Goal: Task Accomplishment & Management: Manage account settings

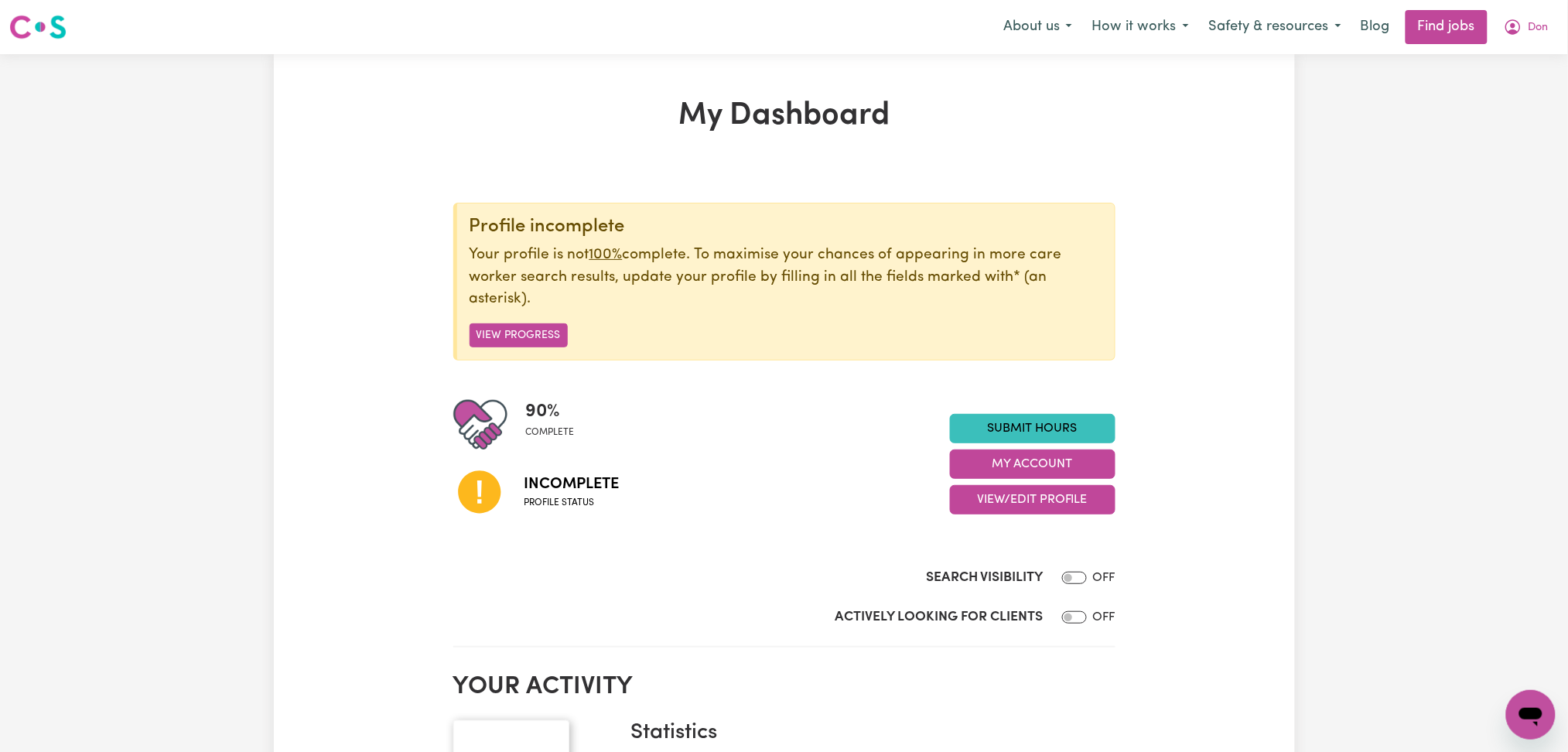
scroll to position [103, 0]
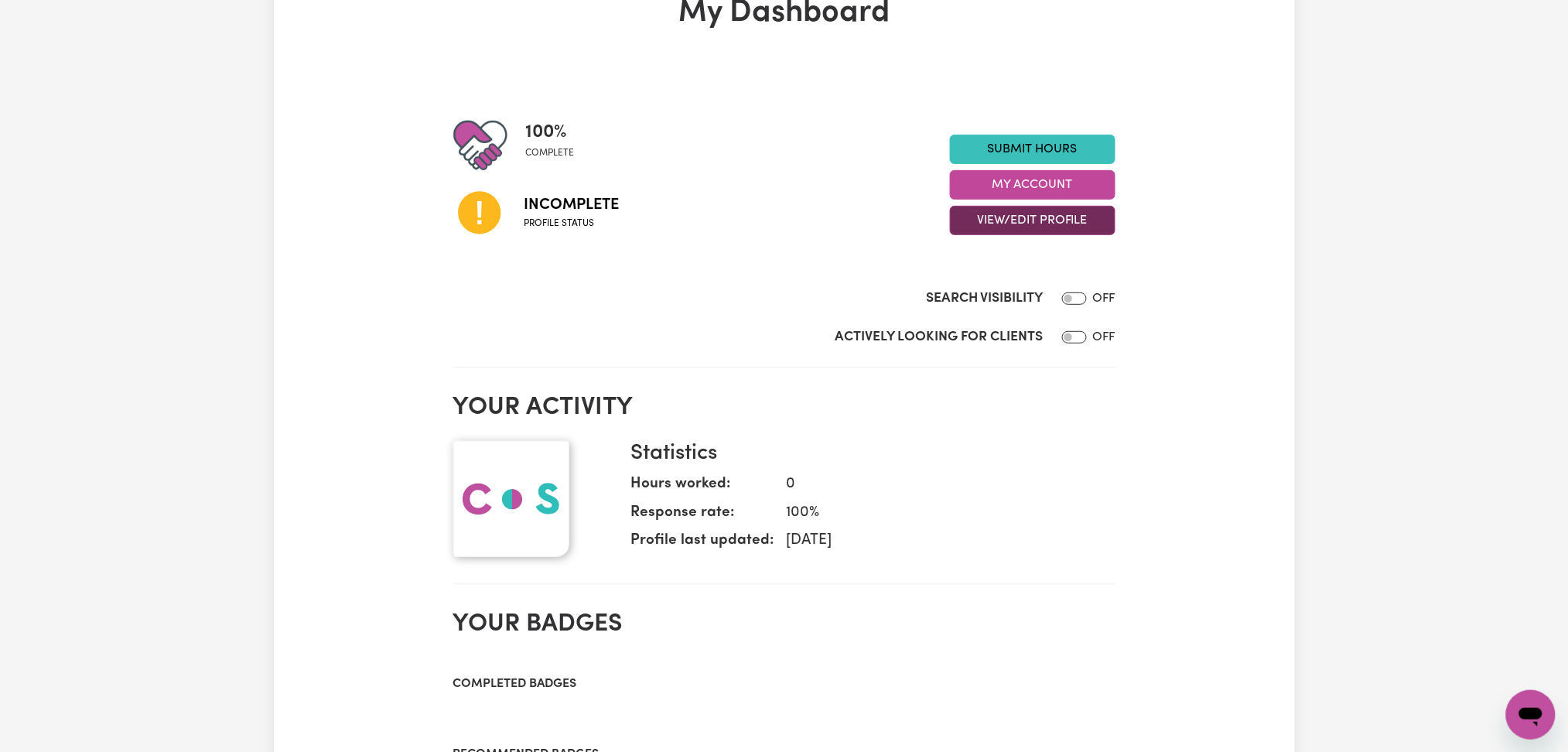
click at [1007, 222] on button "View/Edit Profile" at bounding box center [1033, 220] width 165 height 29
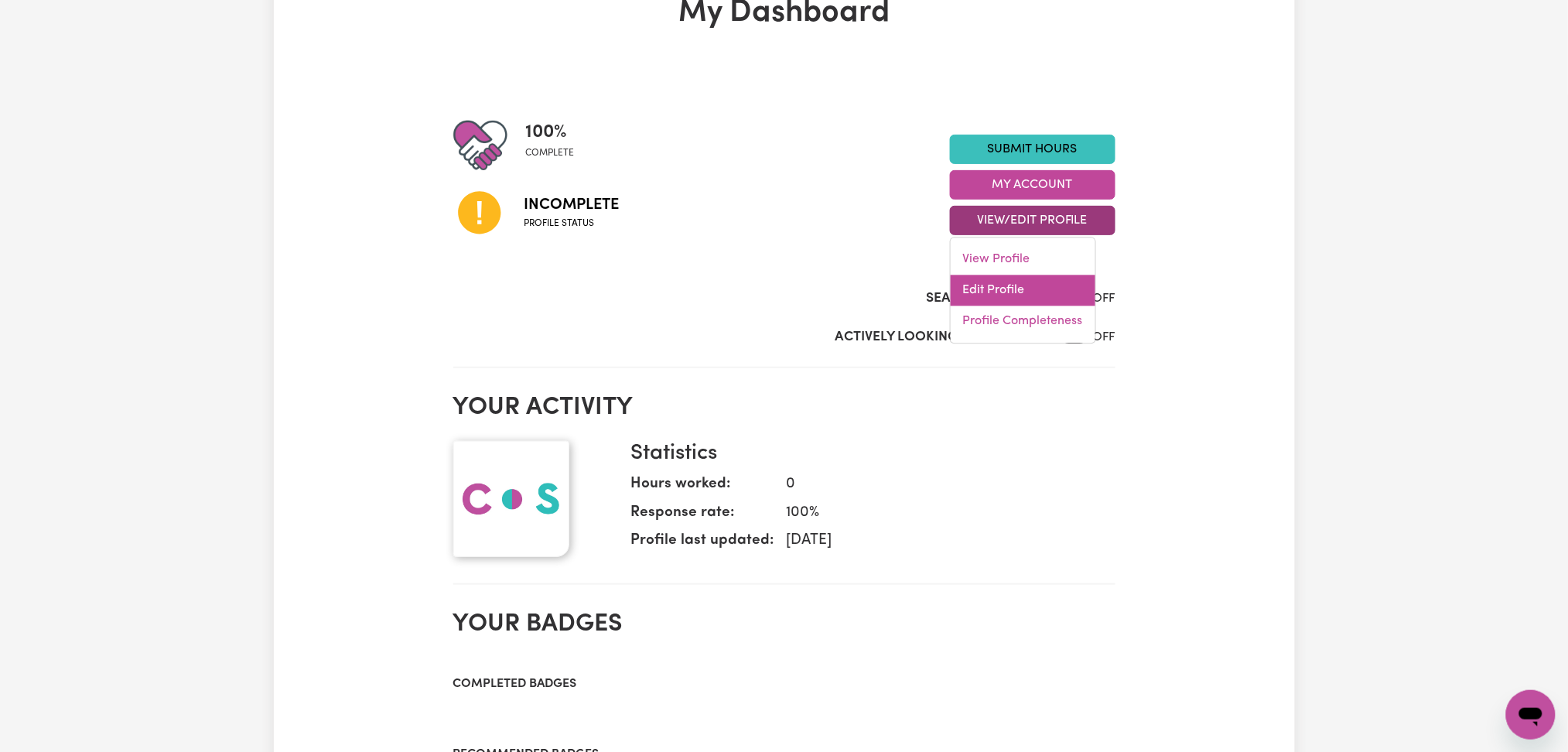
click at [1003, 289] on link "Edit Profile" at bounding box center [1022, 291] width 144 height 31
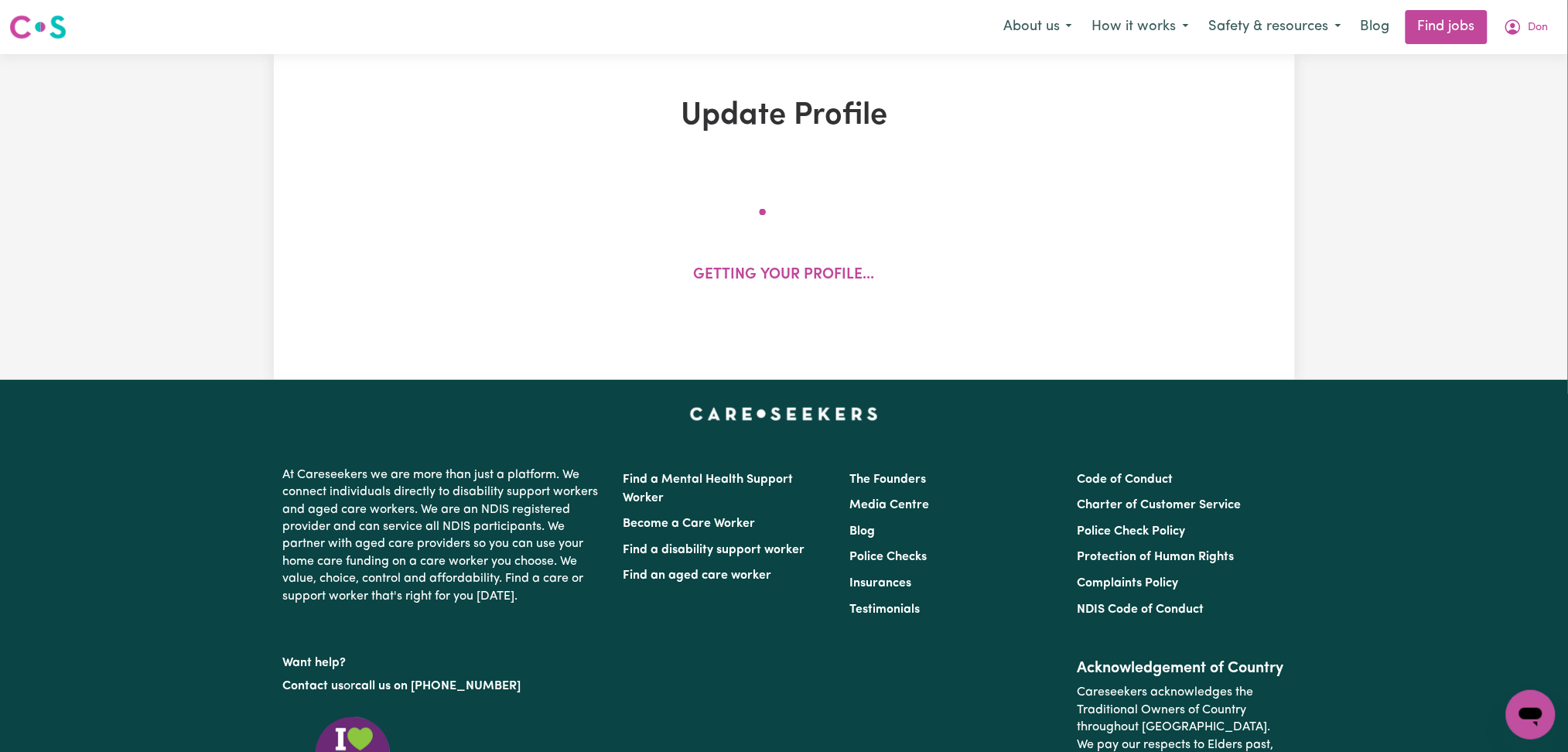
select select "[DEMOGRAPHIC_DATA]"
select select "Australian PR"
select select "Studying a healthcare related degree or qualification"
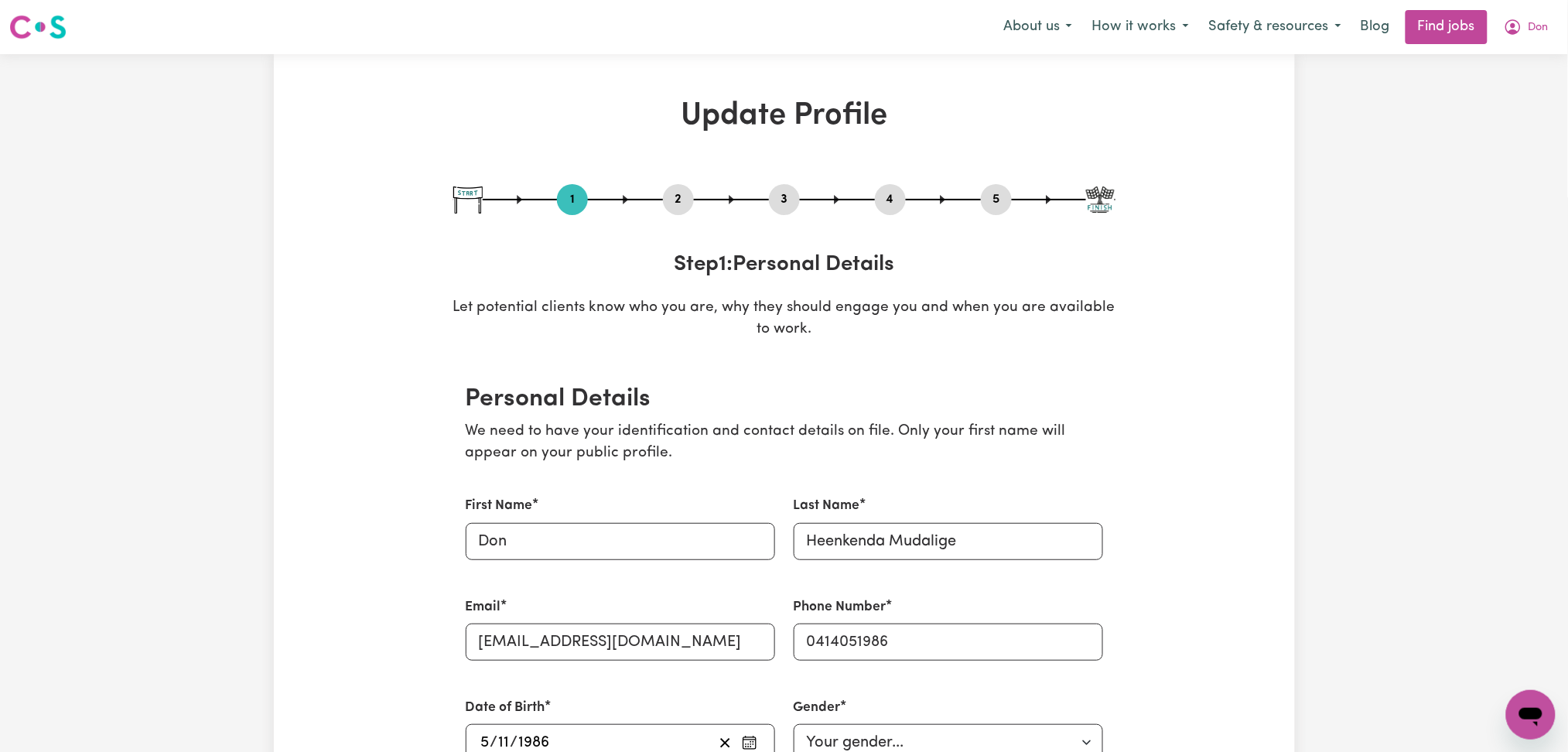
click at [775, 187] on div "3" at bounding box center [784, 199] width 31 height 31
click at [781, 196] on button "3" at bounding box center [784, 199] width 31 height 20
select select "2023"
select select "2021"
select select "2025"
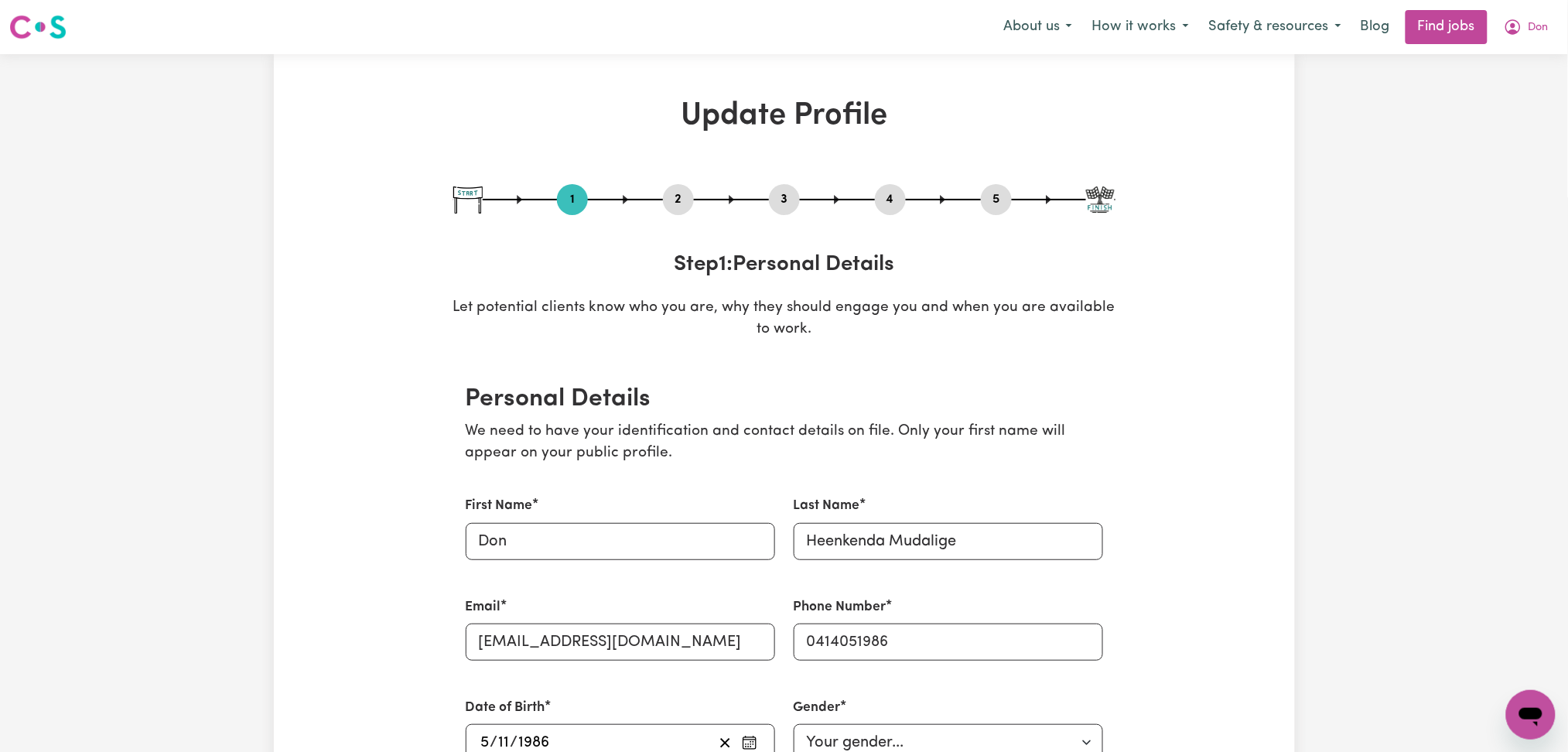
select select "2020"
select select "2023"
select select "2025"
select select "Certificate III (Individual Support)"
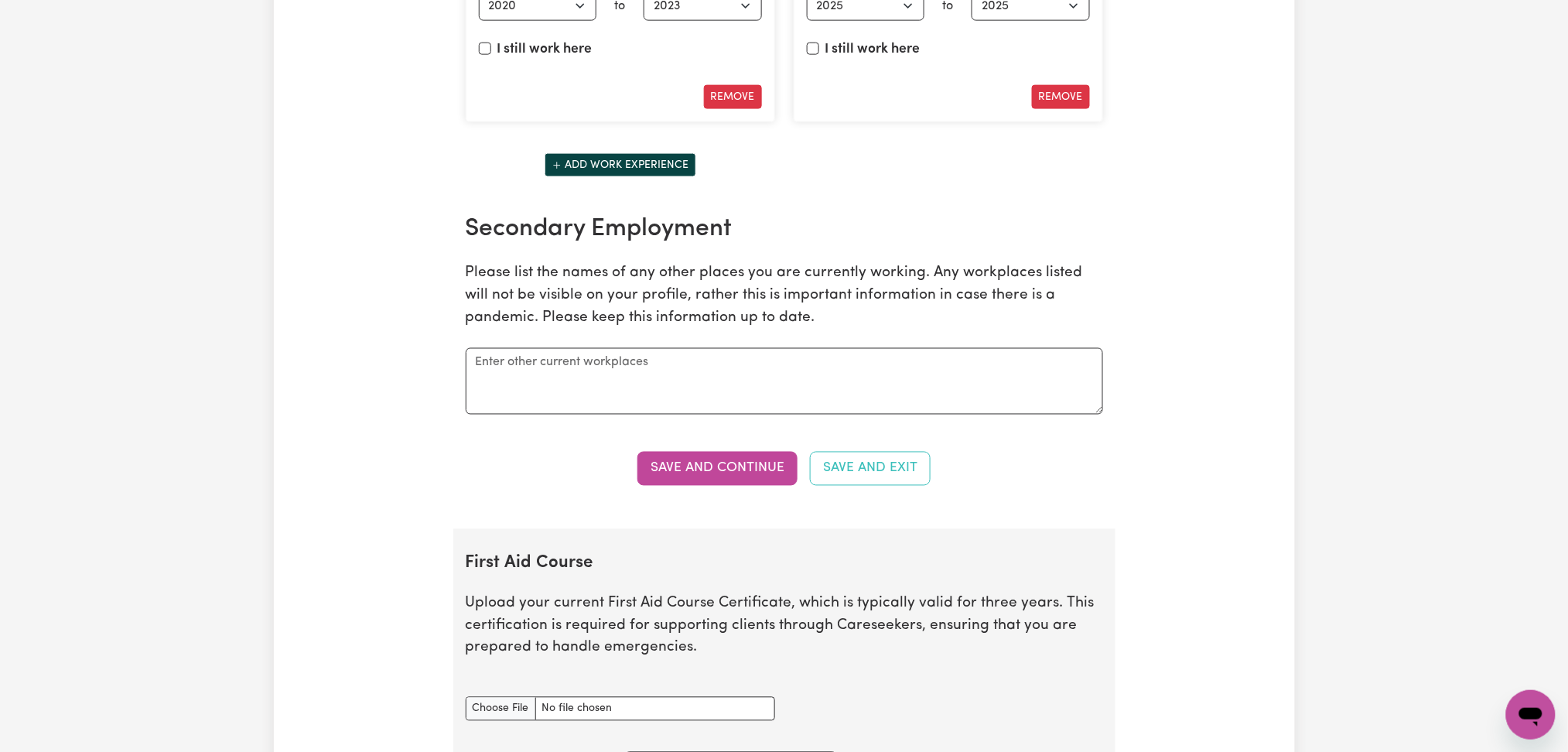
scroll to position [3403, 0]
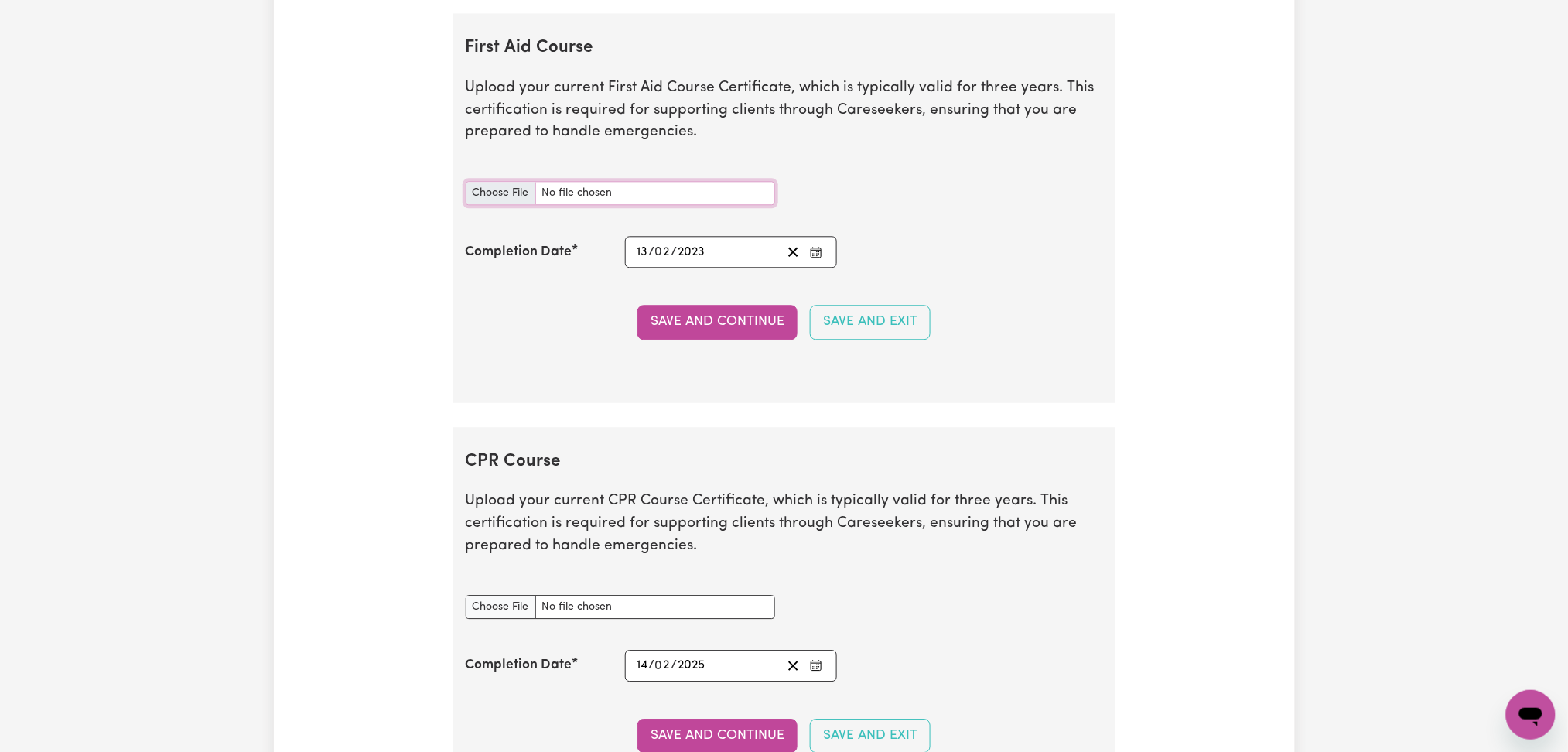
click at [526, 191] on input "First Aid Course document" at bounding box center [620, 192] width 310 height 24
type input "C:\fakepath\Don Heenkenda Mudalige CPR and First Aid Certificate 13022023.pdf"
click at [718, 309] on button "Save and Continue" at bounding box center [717, 322] width 160 height 34
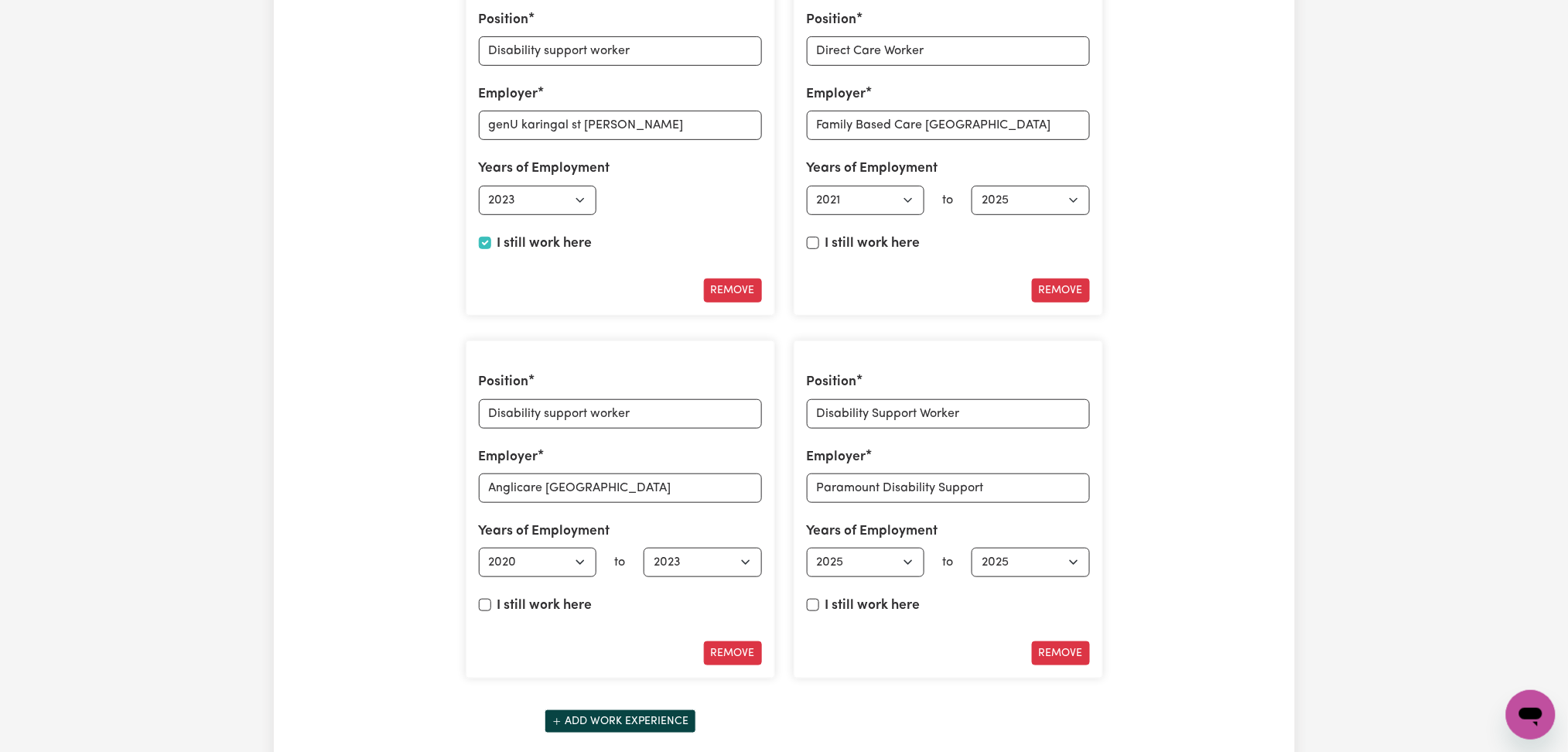
scroll to position [0, 0]
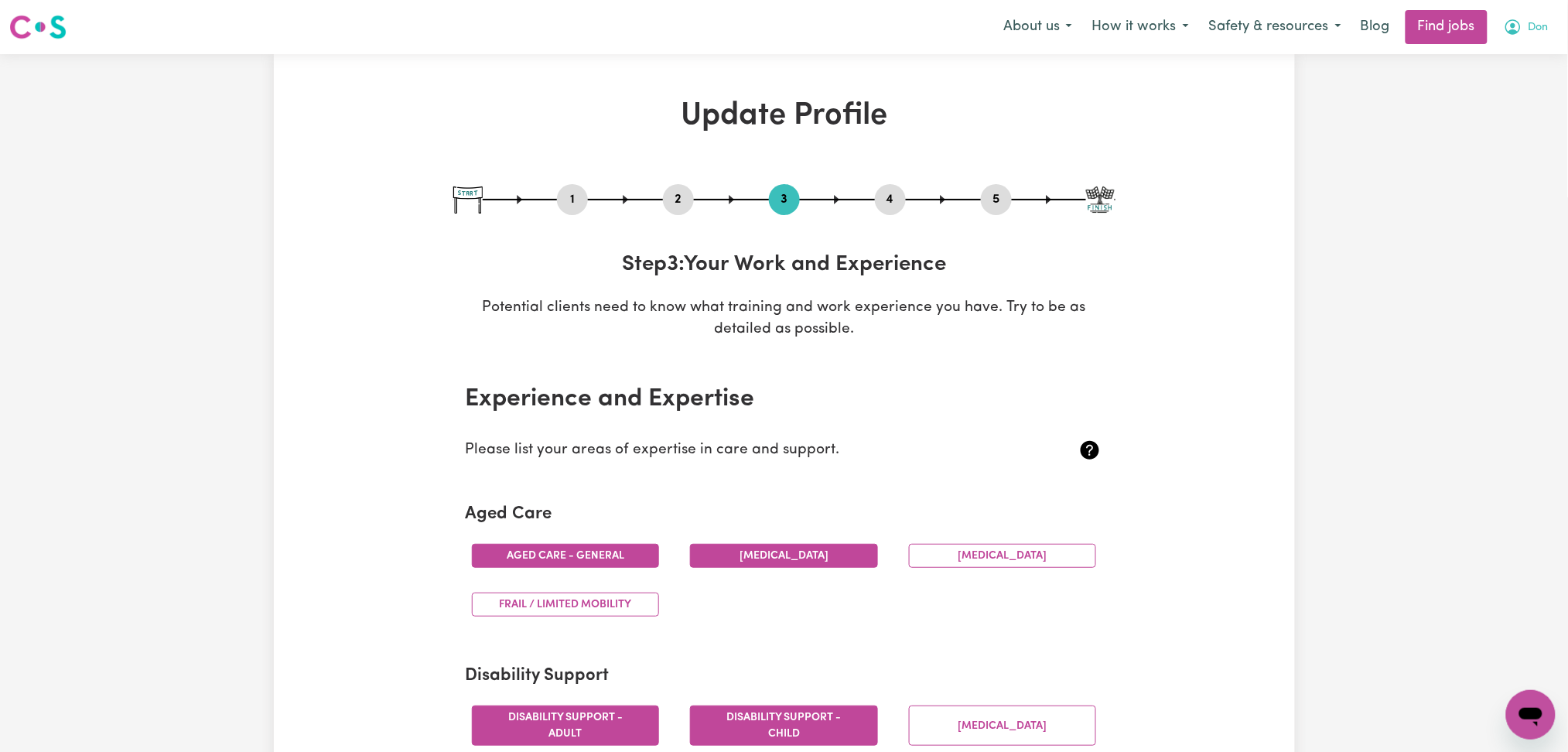
click at [1529, 36] on span "Don" at bounding box center [1539, 27] width 20 height 17
click at [1510, 109] on link "Logout" at bounding box center [1497, 118] width 123 height 29
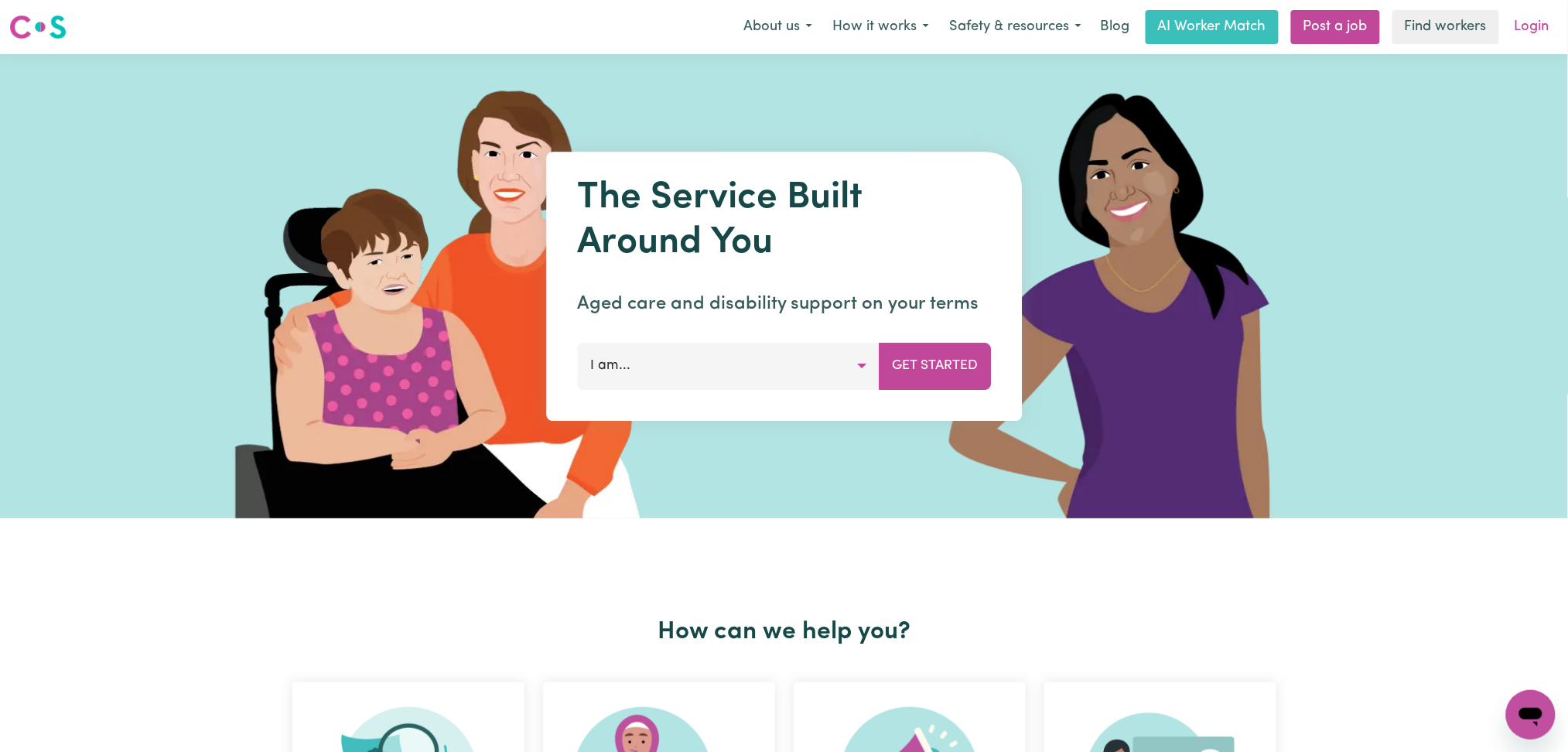
click at [1533, 29] on link "Login" at bounding box center [1532, 27] width 54 height 34
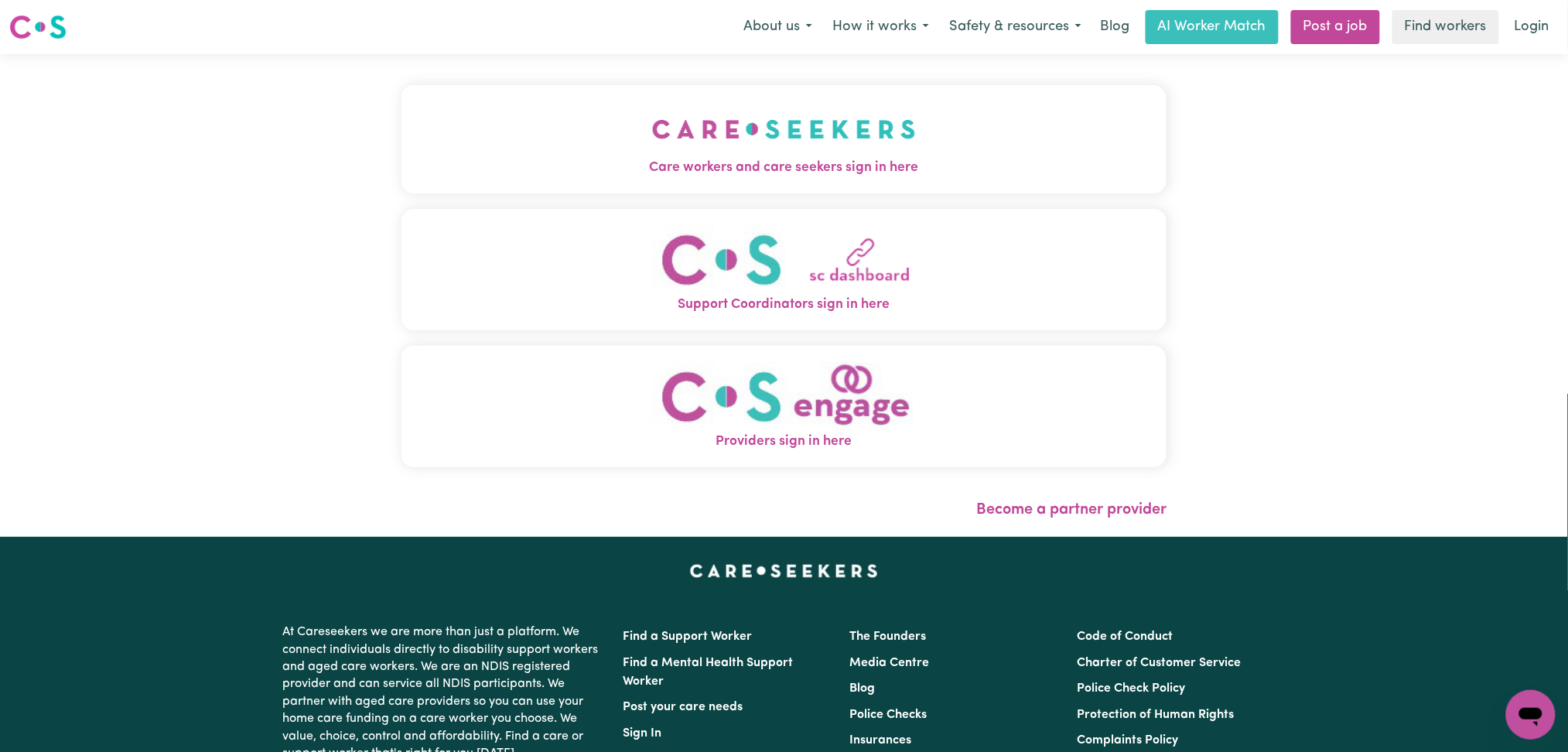
click at [549, 141] on button "Care workers and care seekers sign in here" at bounding box center [784, 139] width 766 height 109
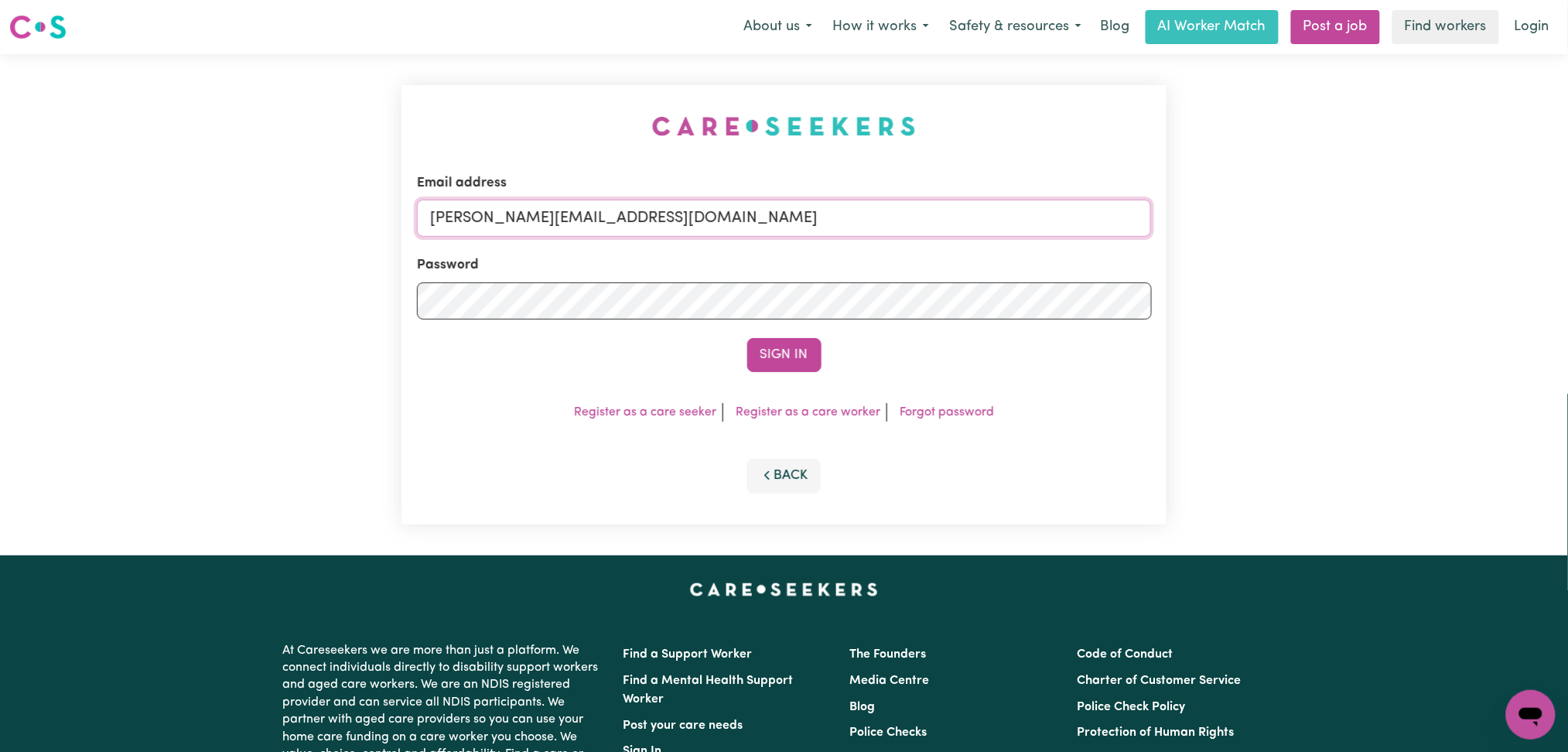
click at [595, 234] on input "[PERSON_NAME][EMAIL_ADDRESS][DOMAIN_NAME]" at bounding box center [784, 217] width 735 height 37
drag, startPoint x: 509, startPoint y: 208, endPoint x: 951, endPoint y: 208, distance: 442.0
click at [951, 208] on input "Superuser~[EMAIL_ADDRESS][DOMAIN_NAME]" at bounding box center [784, 217] width 735 height 37
type input "Superuser~[EMAIL_ADDRESS][DOMAIN_NAME]"
drag, startPoint x: 780, startPoint y: 320, endPoint x: 773, endPoint y: 354, distance: 34.7
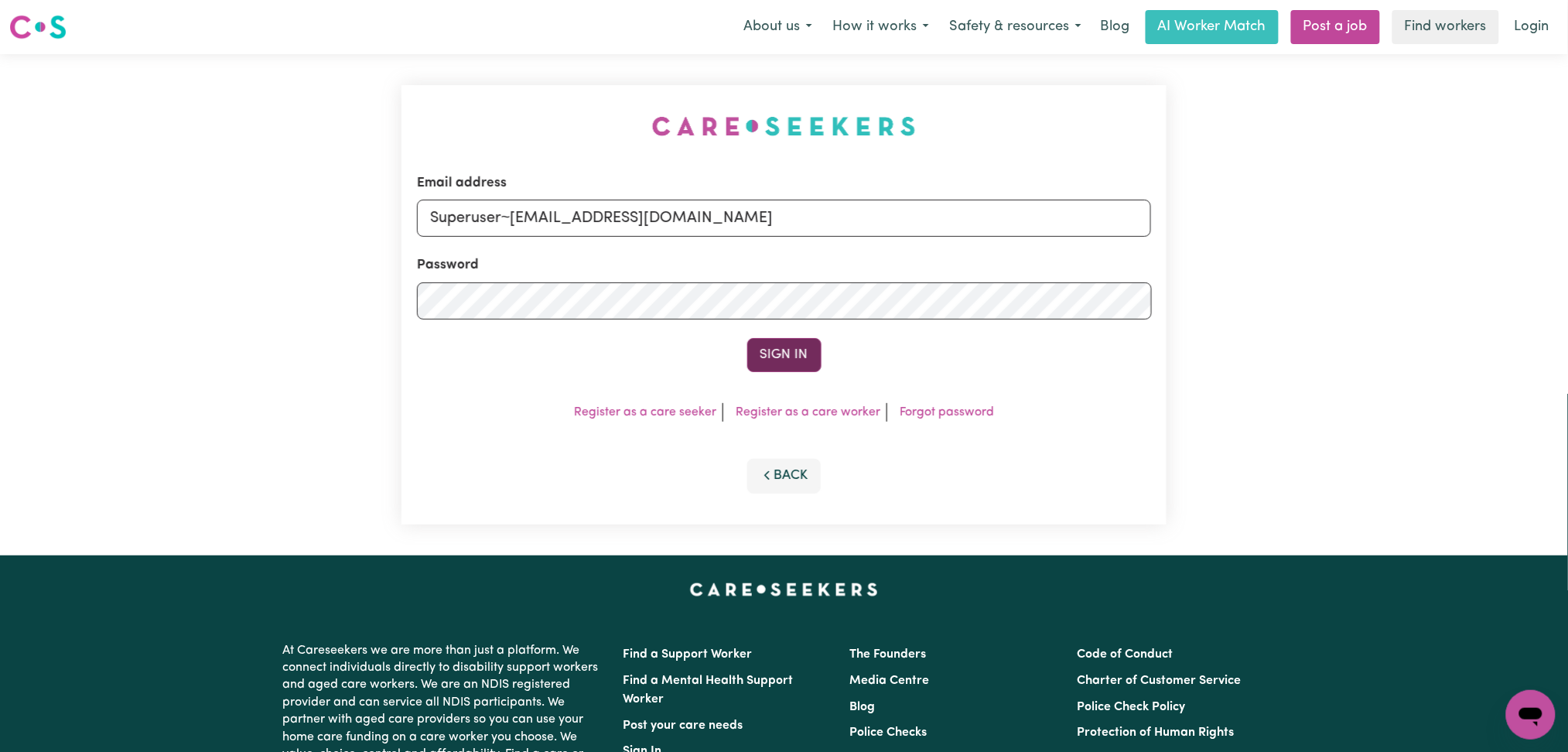
click at [778, 324] on form "Email address Superuser~[EMAIL_ADDRESS][DOMAIN_NAME] Password Sign In" at bounding box center [784, 273] width 735 height 199
click at [773, 354] on button "Sign In" at bounding box center [784, 355] width 75 height 34
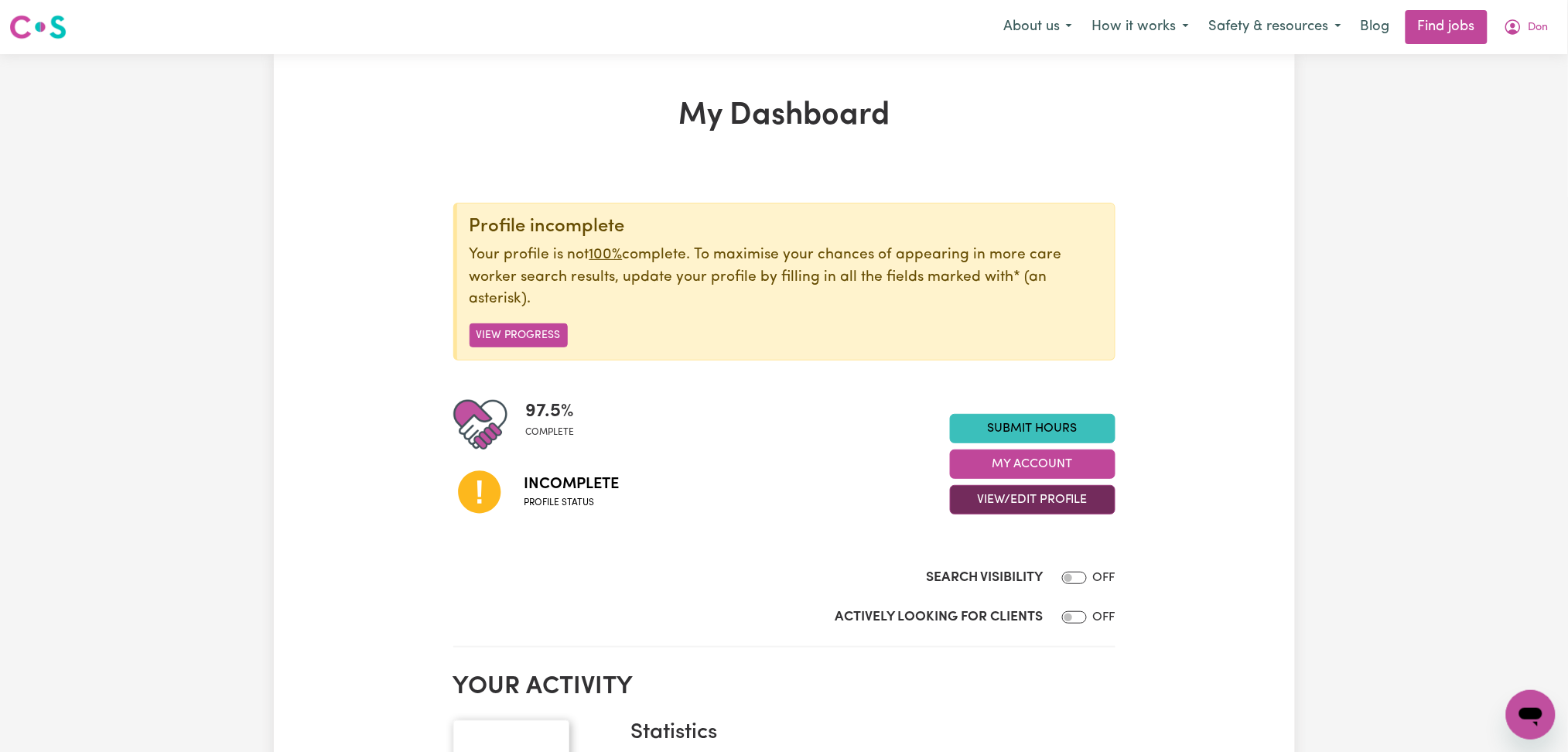
scroll to position [103, 0]
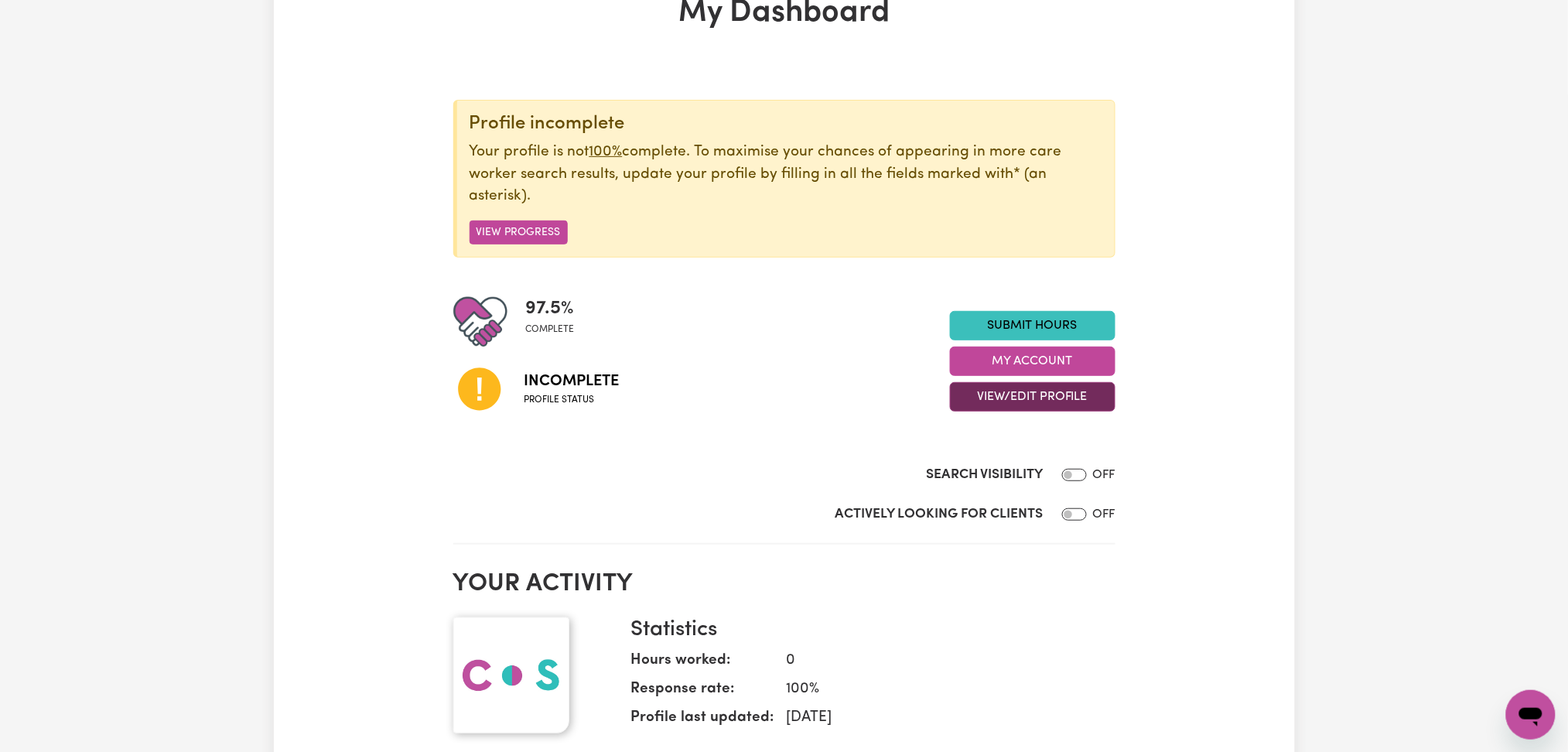
click at [976, 398] on button "View/Edit Profile" at bounding box center [1033, 396] width 165 height 29
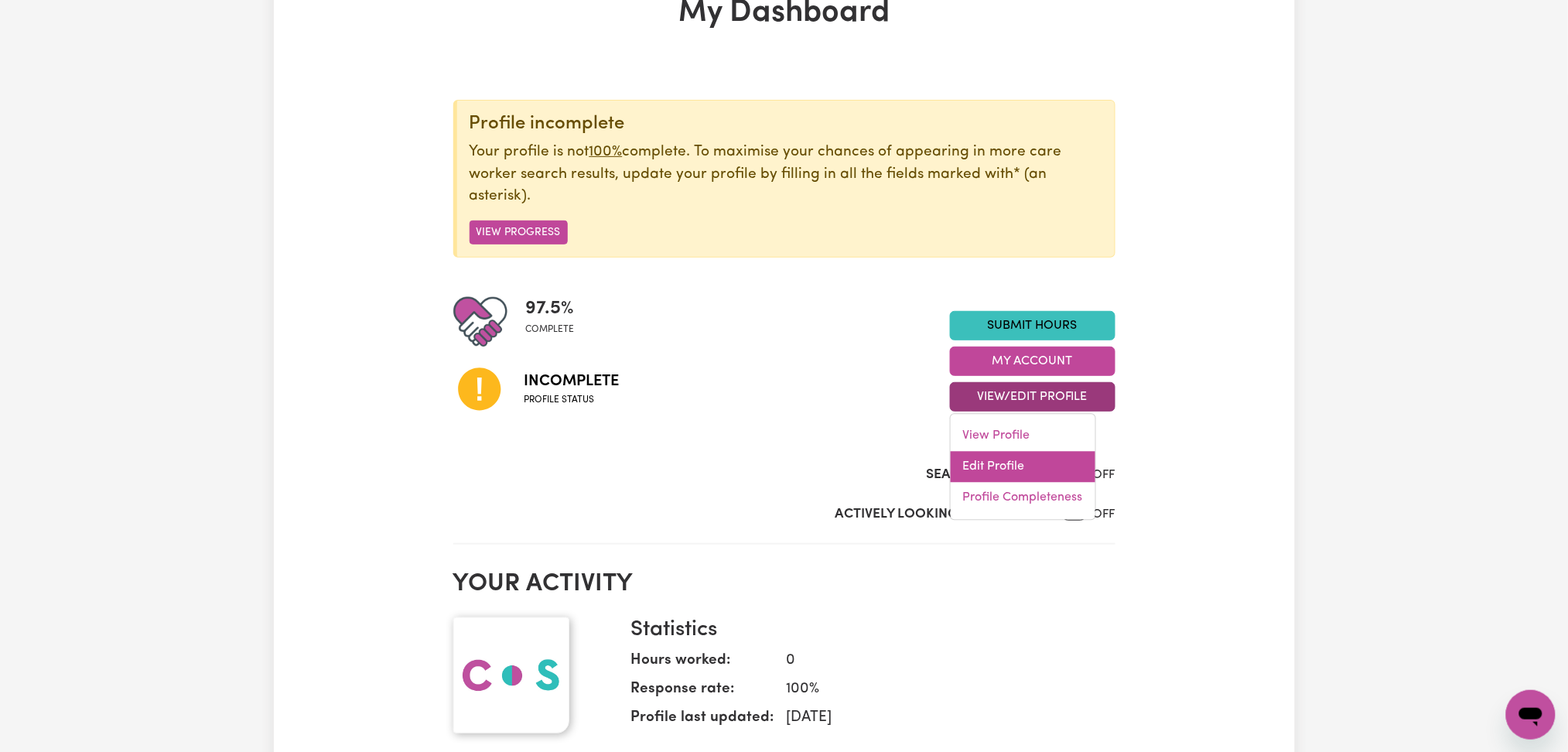
click at [973, 465] on link "Edit Profile" at bounding box center [1022, 467] width 144 height 31
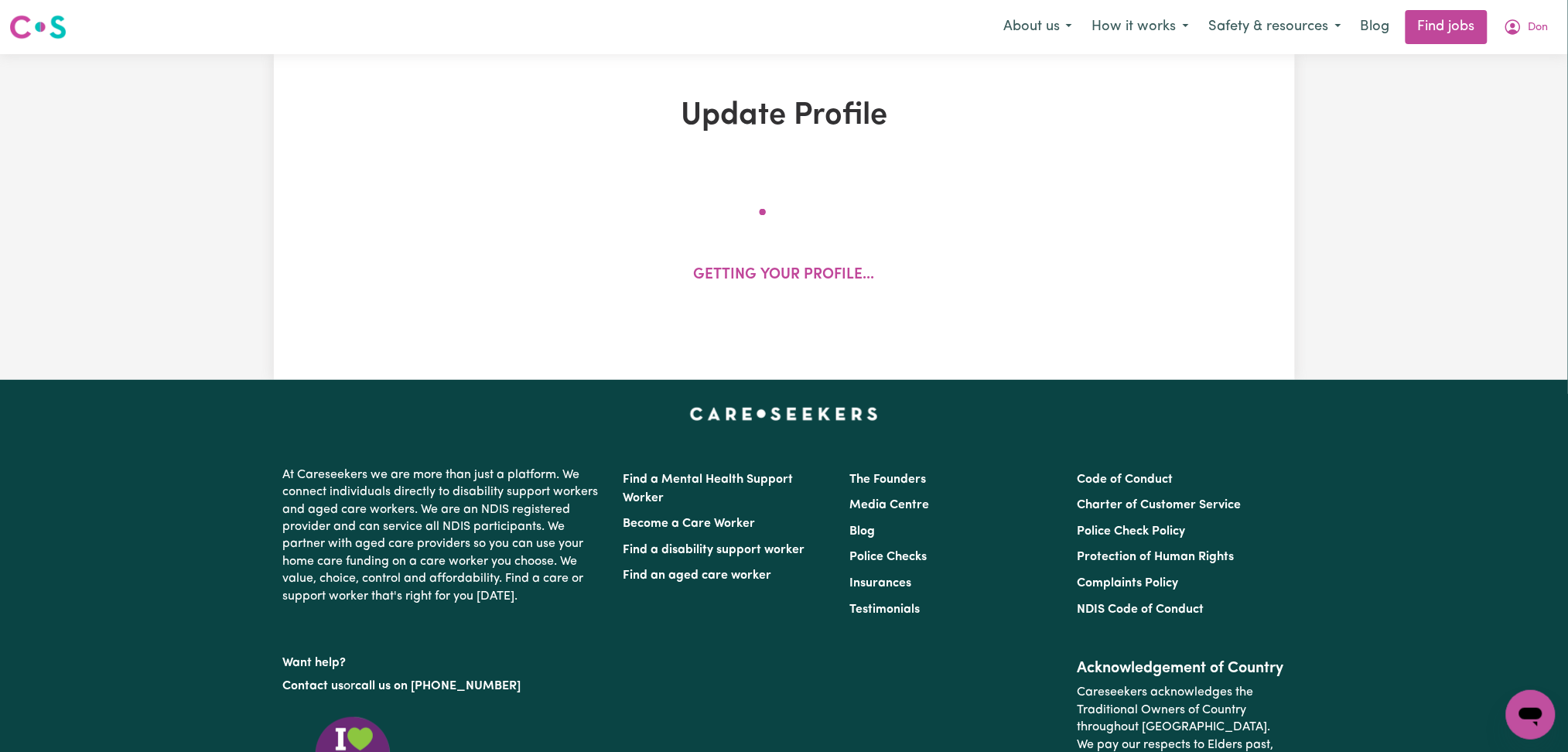
select select "[DEMOGRAPHIC_DATA]"
select select "Australian PR"
select select "Studying a healthcare related degree or qualification"
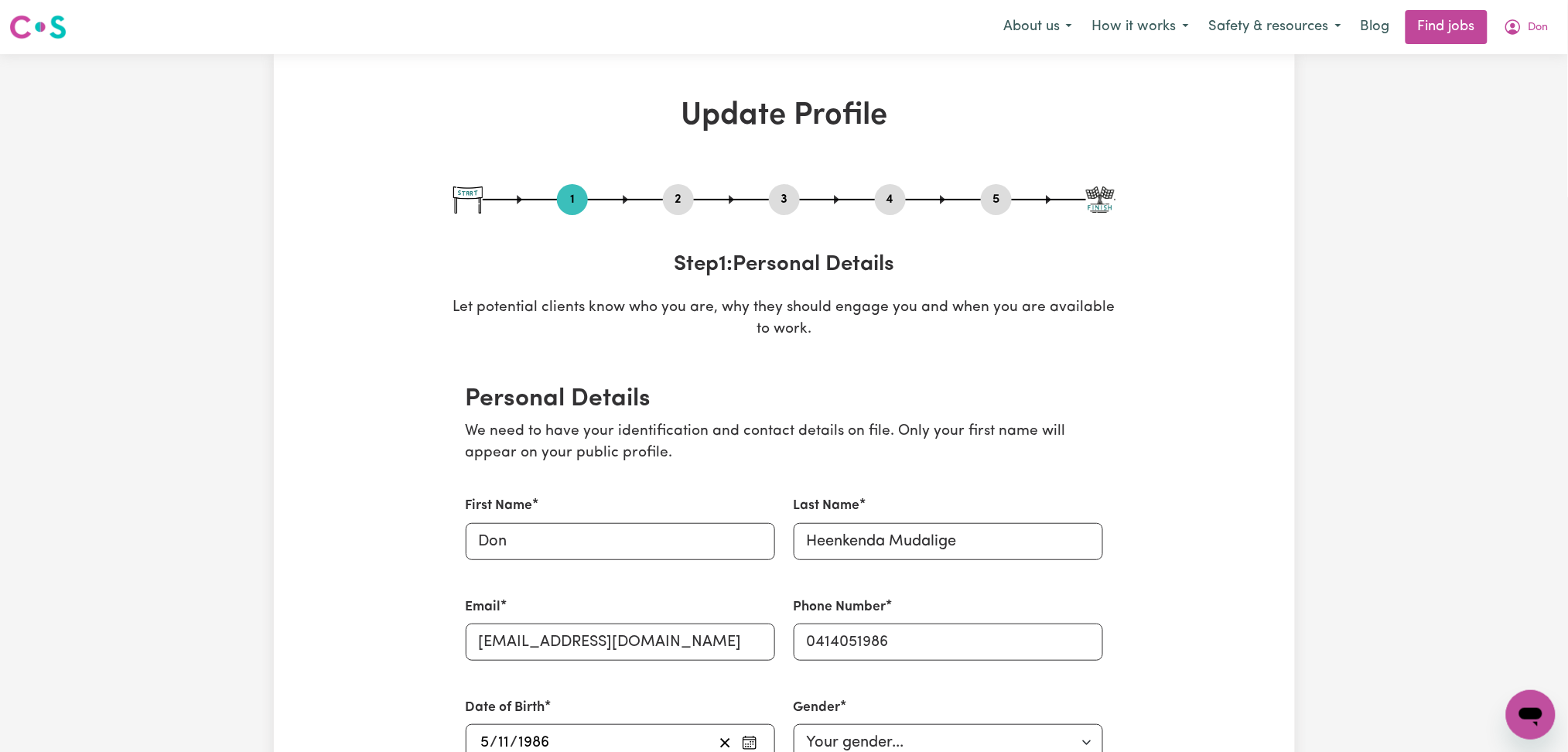
drag, startPoint x: 893, startPoint y: 199, endPoint x: 920, endPoint y: 213, distance: 30.4
click at [894, 199] on button "4" at bounding box center [890, 199] width 31 height 20
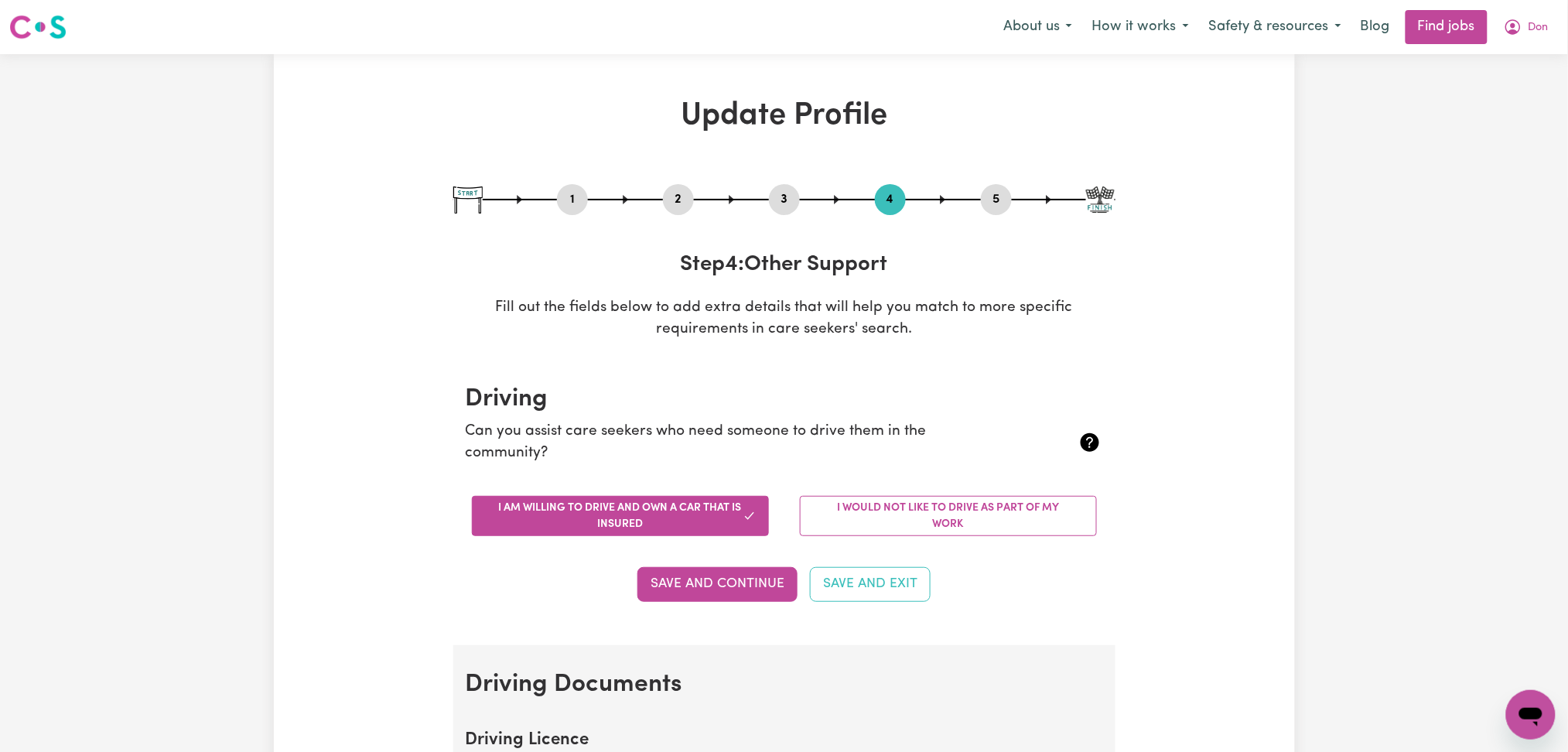
click at [995, 204] on button "5" at bounding box center [996, 199] width 31 height 20
select select "I am providing services privately on my own"
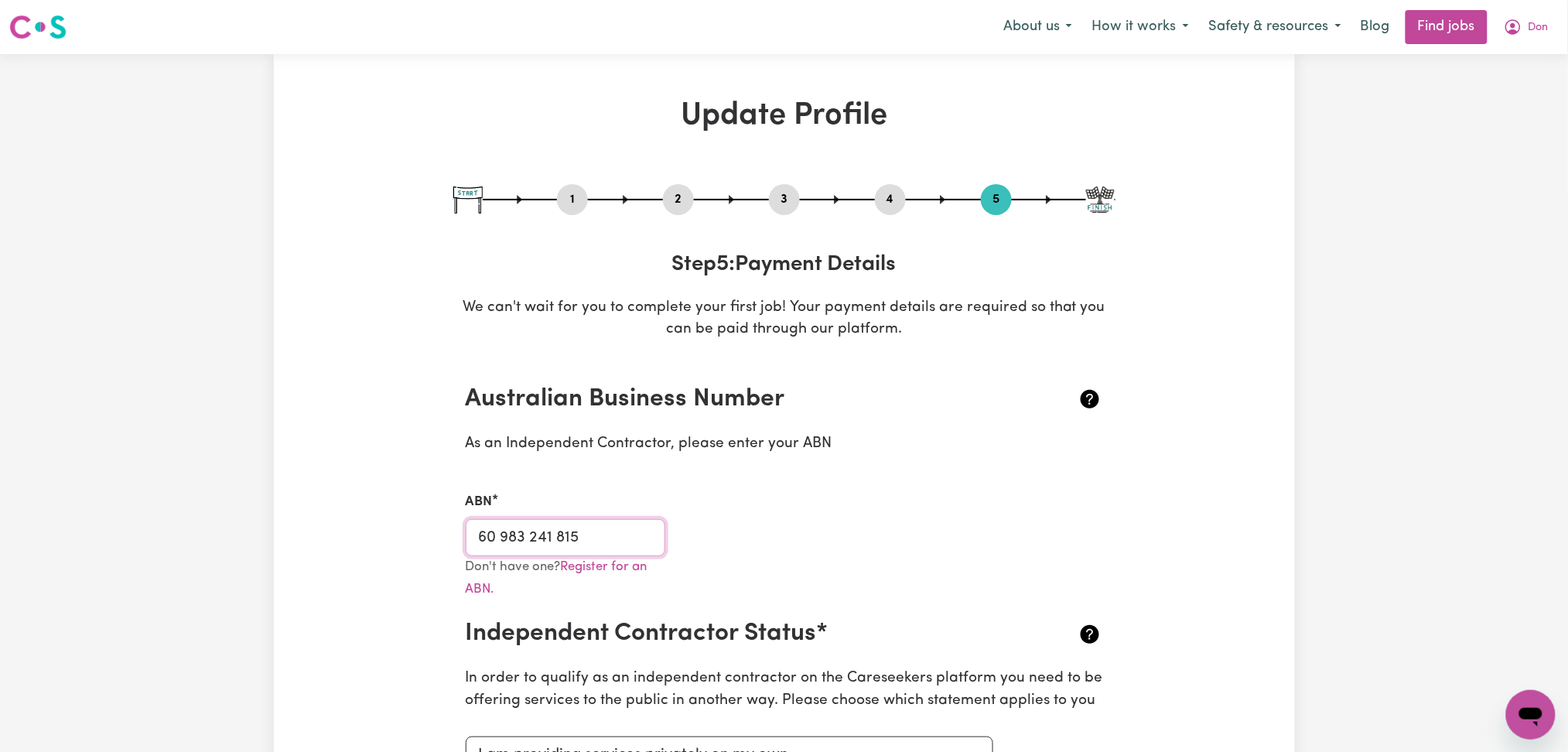
click at [638, 532] on input "60 983 241 815" at bounding box center [565, 537] width 200 height 37
click at [1526, 26] on button "Don" at bounding box center [1526, 26] width 65 height 32
click at [1502, 90] on link "My Dashboard" at bounding box center [1497, 89] width 123 height 29
